Goal: Task Accomplishment & Management: Use online tool/utility

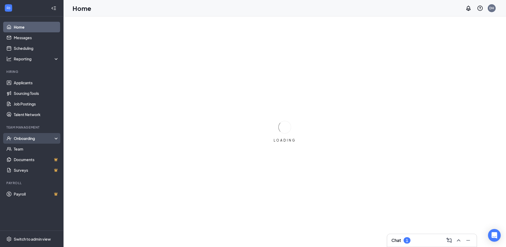
click at [15, 139] on div "Onboarding" at bounding box center [34, 138] width 41 height 5
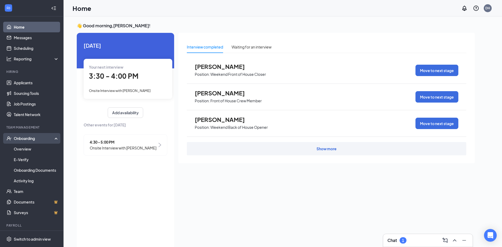
click at [21, 137] on div "Onboarding" at bounding box center [34, 138] width 41 height 5
click at [18, 147] on link "Overview" at bounding box center [36, 148] width 45 height 11
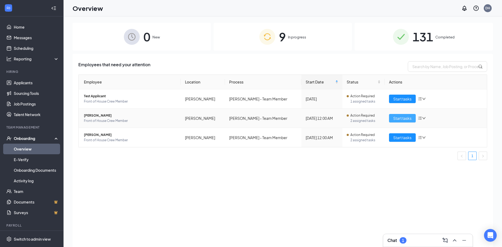
click at [397, 118] on span "Start tasks" at bounding box center [402, 118] width 18 height 6
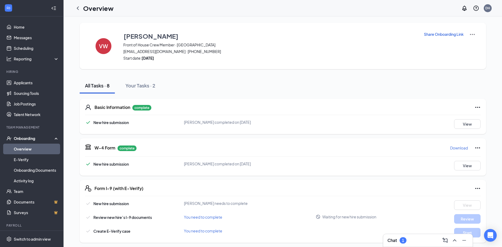
click at [439, 34] on p "Share Onboarding Link" at bounding box center [444, 34] width 40 height 5
type textarea "Hi Van, This is a gentle reminder to complete your onboarding before your first…"
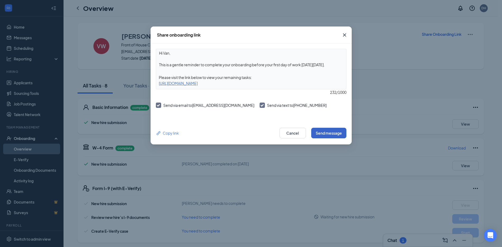
click at [327, 132] on button "Send message" at bounding box center [328, 133] width 35 height 11
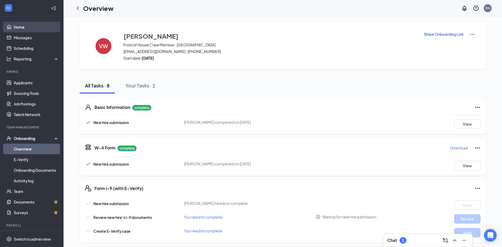
click at [21, 28] on link "Home" at bounding box center [36, 27] width 45 height 11
